Goal: Check status: Check status

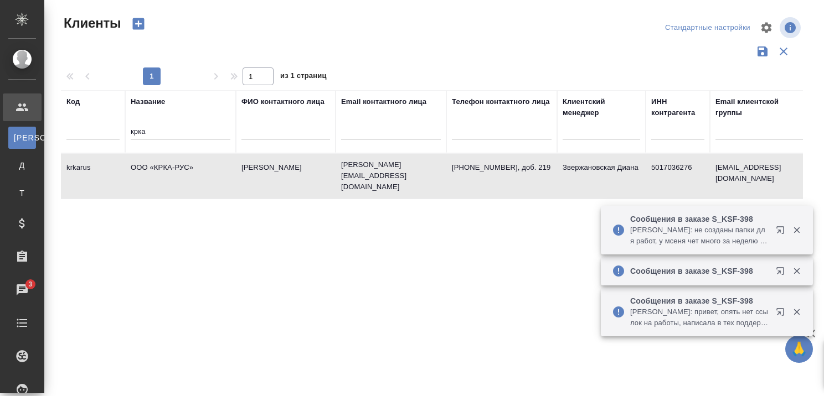
select select "RU"
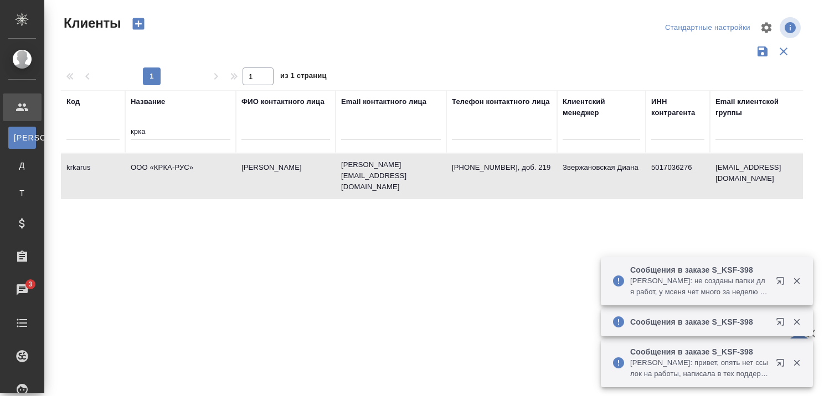
click at [184, 164] on td "ООО «КРКА-РУС»" at bounding box center [180, 176] width 111 height 39
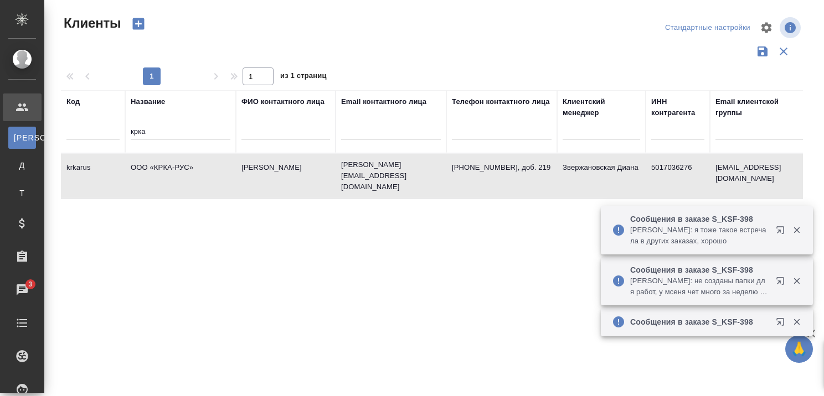
click at [184, 164] on td "ООО «КРКА-РУС»" at bounding box center [180, 176] width 111 height 39
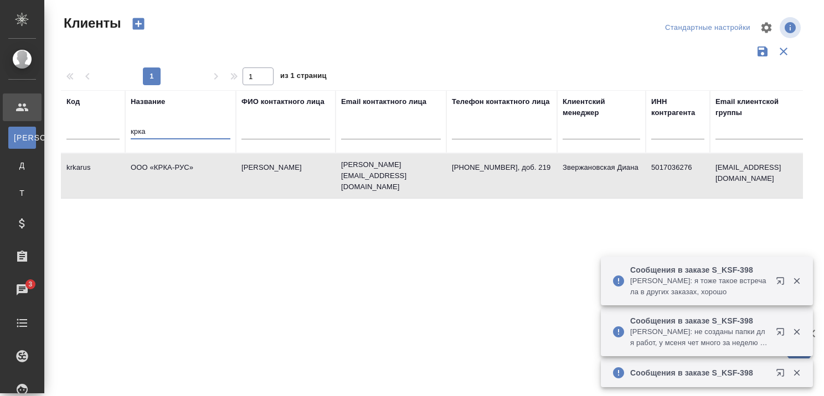
drag, startPoint x: 188, startPoint y: 132, endPoint x: 114, endPoint y: 142, distance: 74.8
click at [114, 143] on tr "Код Название крка ФИО контактного лица Email контактного лица Телефон контактно…" at bounding box center [479, 121] width 837 height 63
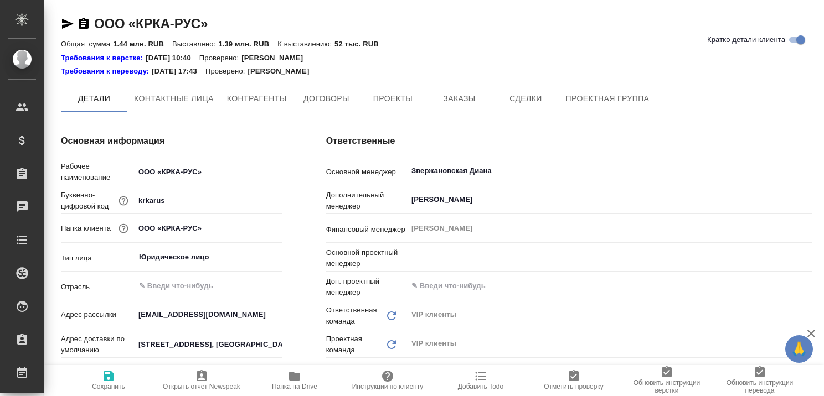
type input "Грабко Мария"
type textarea "x"
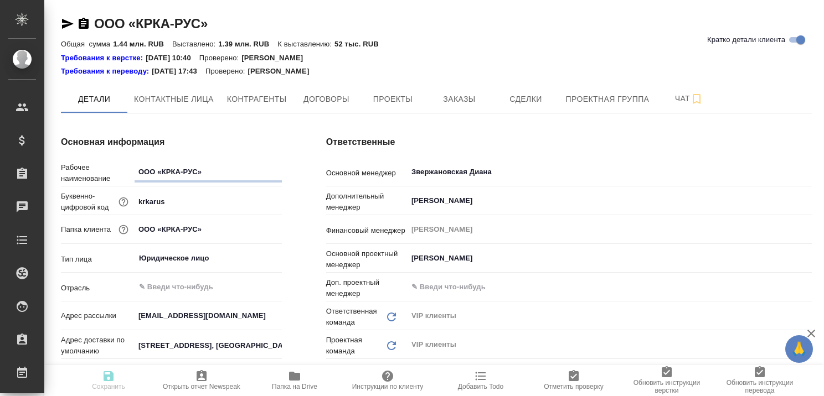
type textarea "x"
click at [461, 99] on span "Заказы" at bounding box center [458, 99] width 53 height 14
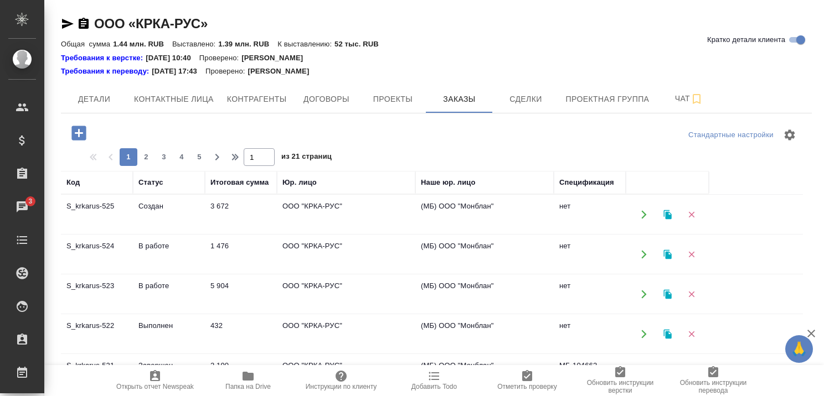
click at [161, 286] on td "В работе" at bounding box center [169, 294] width 72 height 39
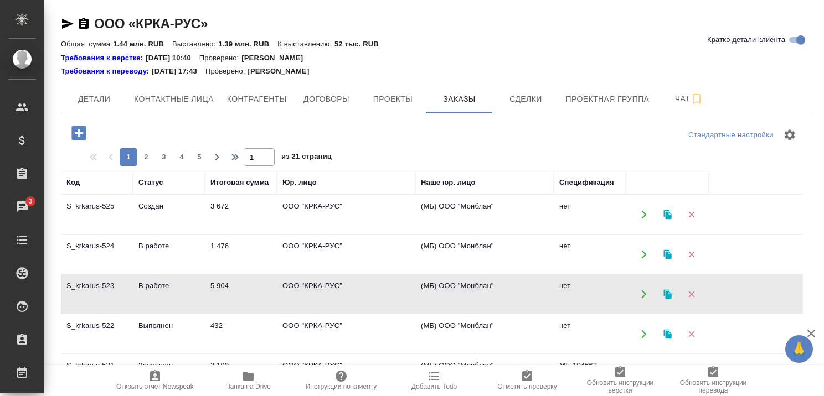
click at [161, 286] on td "В работе" at bounding box center [169, 294] width 72 height 39
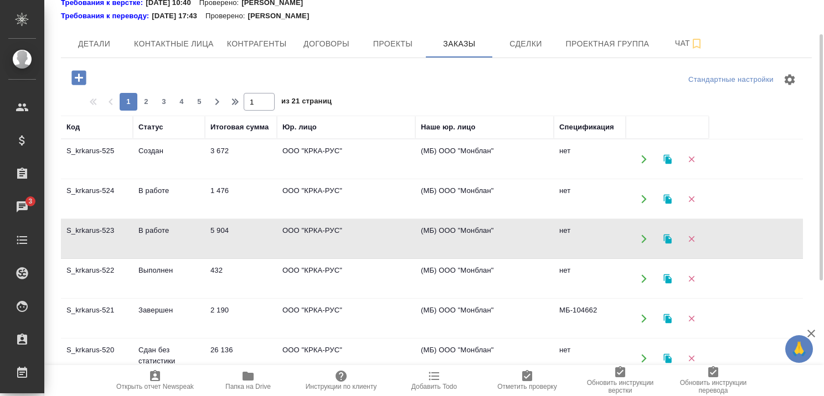
click at [158, 274] on td "Выполнен" at bounding box center [169, 279] width 72 height 39
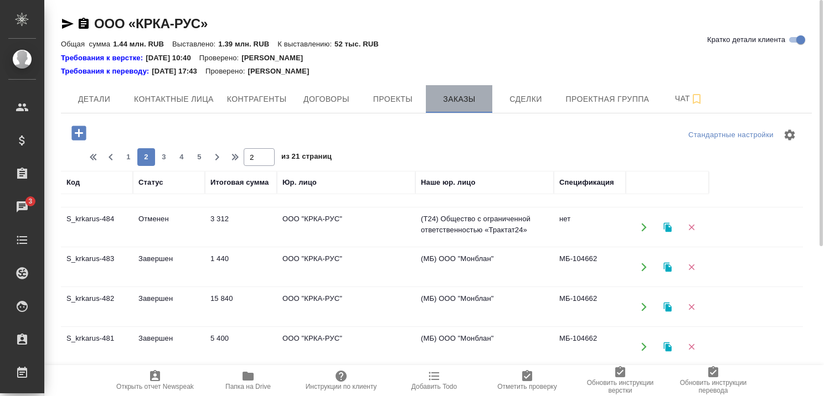
click at [447, 93] on span "Заказы" at bounding box center [458, 99] width 53 height 14
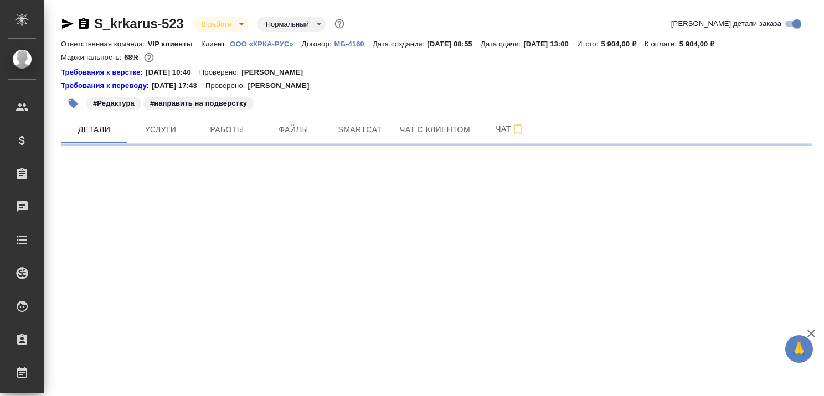
select select "RU"
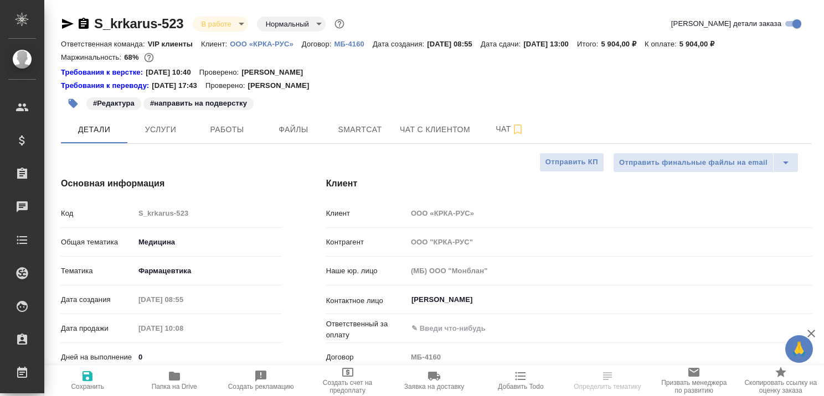
type textarea "x"
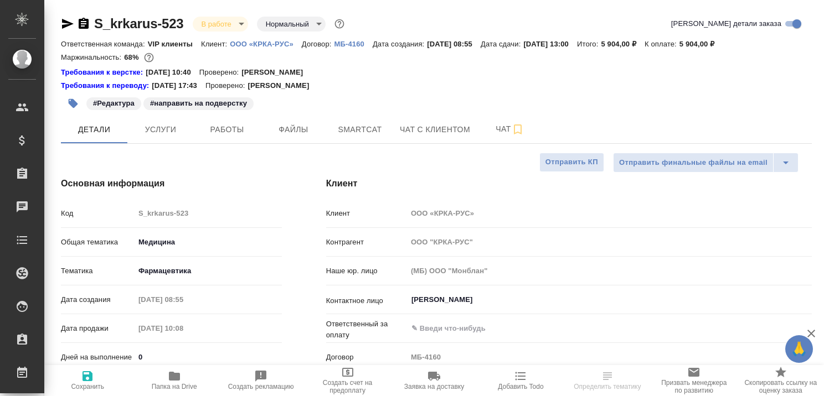
type textarea "x"
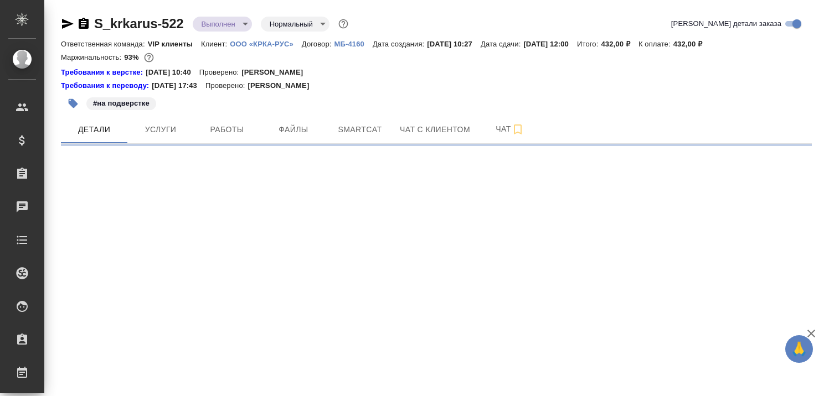
select select "RU"
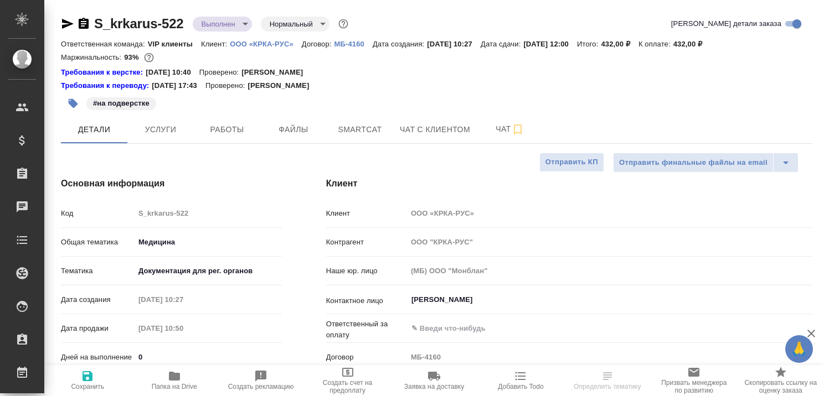
type textarea "x"
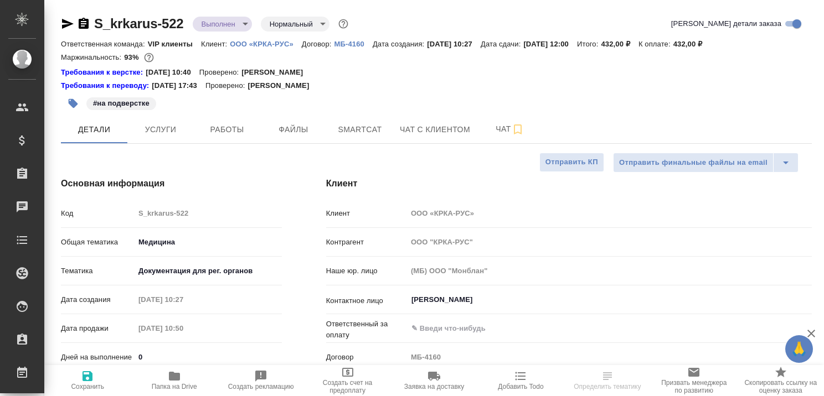
type textarea "x"
